Goal: Task Accomplishment & Management: Manage account settings

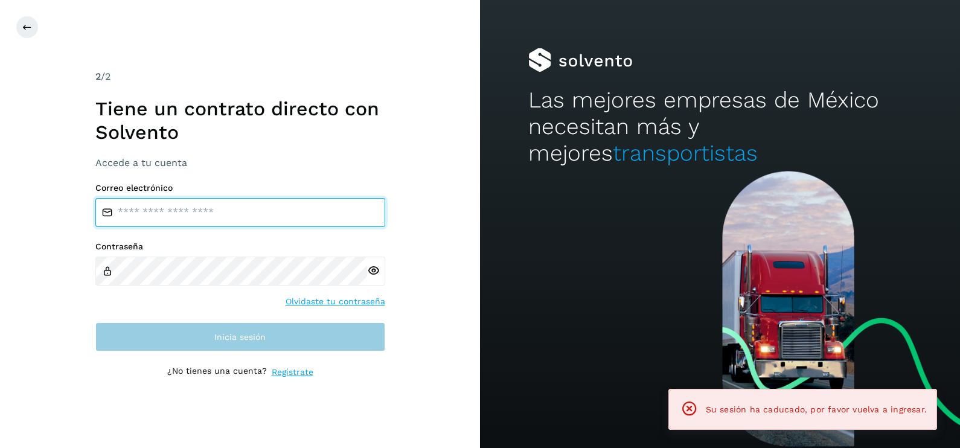
type input "**********"
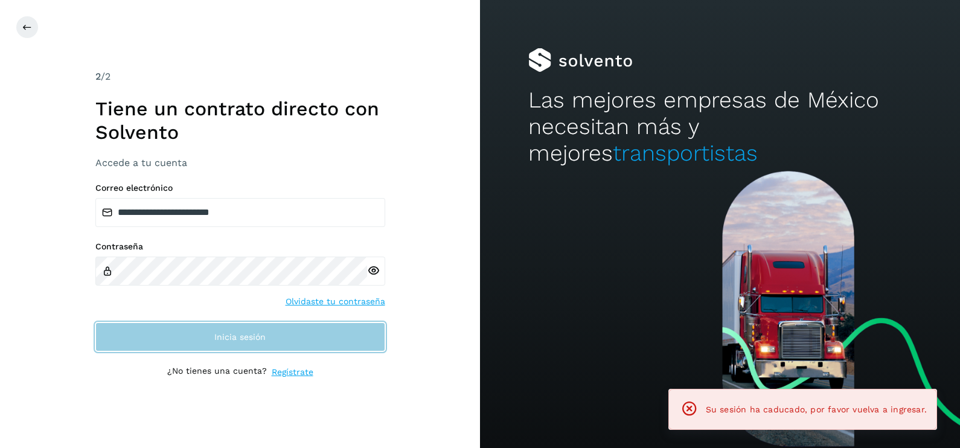
click at [190, 325] on button "Inicia sesión" at bounding box center [240, 336] width 290 height 29
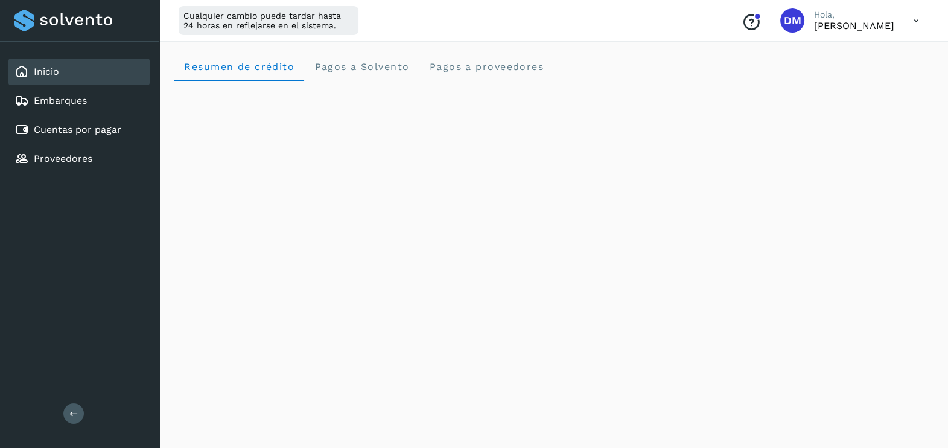
click at [154, 224] on div "Inicio Embarques Cuentas por pagar Proveedores Salir" at bounding box center [79, 224] width 159 height 448
click at [76, 234] on div "Inicio Embarques Cuentas por pagar Proveedores Salir" at bounding box center [79, 224] width 159 height 448
click at [549, 6] on div "Cualquier cambio puede tardar hasta 24 horas en reflejarse en el sistema. Conoc…" at bounding box center [553, 21] width 789 height 42
click at [84, 307] on div "Inicio Embarques Cuentas por pagar Proveedores Salir" at bounding box center [79, 224] width 159 height 448
drag, startPoint x: 82, startPoint y: 334, endPoint x: 51, endPoint y: 315, distance: 36.2
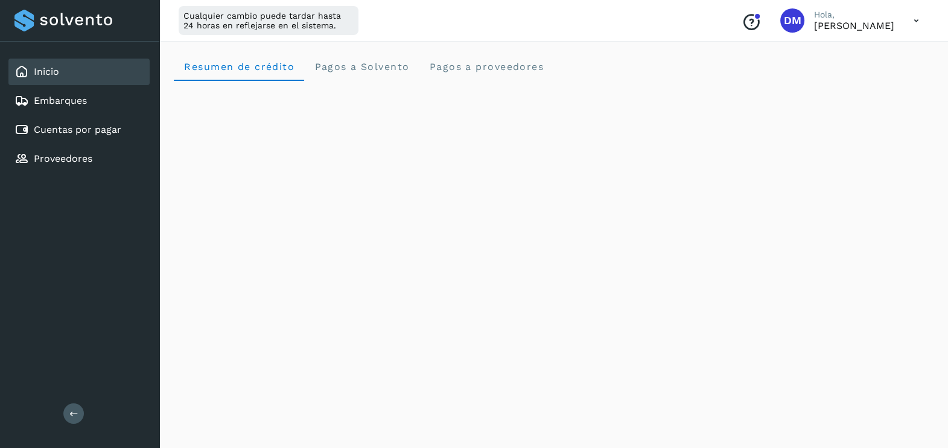
click at [82, 334] on div "Inicio Embarques Cuentas por pagar Proveedores Salir" at bounding box center [79, 224] width 159 height 448
click at [47, 272] on div "Inicio Embarques Cuentas por pagar Proveedores Salir" at bounding box center [79, 224] width 159 height 448
drag, startPoint x: 47, startPoint y: 272, endPoint x: 124, endPoint y: 321, distance: 90.6
click at [124, 321] on div "Inicio Embarques Cuentas por pagar Proveedores Salir" at bounding box center [79, 224] width 159 height 448
click at [104, 271] on div "Inicio Embarques Cuentas por pagar Proveedores Salir" at bounding box center [79, 224] width 159 height 448
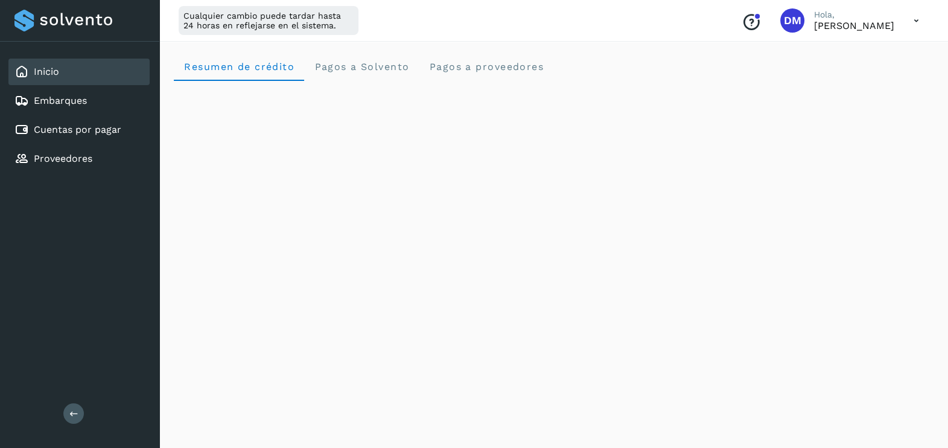
click at [126, 290] on div "Inicio Embarques Cuentas por pagar Proveedores Salir" at bounding box center [79, 224] width 159 height 448
click at [78, 302] on div "Inicio Embarques Cuentas por pagar Proveedores Salir" at bounding box center [79, 224] width 159 height 448
click at [107, 317] on div "Inicio Embarques Cuentas por pagar Proveedores Salir" at bounding box center [79, 224] width 159 height 448
